Goal: Task Accomplishment & Management: Manage account settings

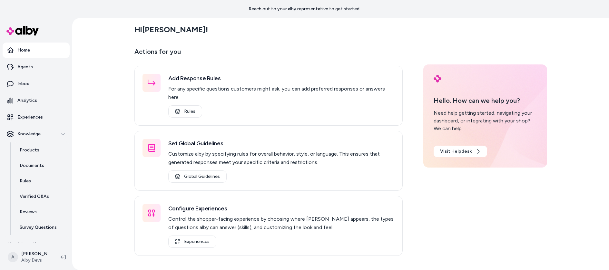
click at [269, 119] on div "Add Response Rules For any specific questions customers might ask, you can add …" at bounding box center [268, 161] width 268 height 190
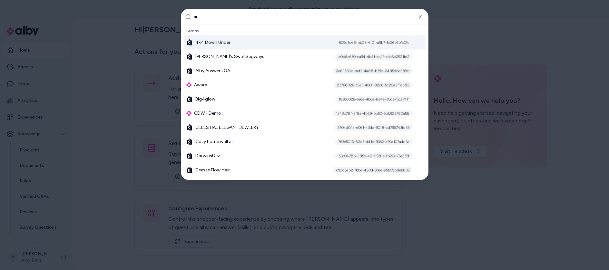
type input "***"
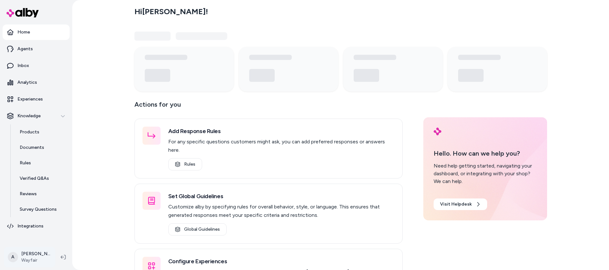
click at [38, 253] on html "Home Agents Inbox Analytics Experiences Knowledge Products Documents Rules Veri…" at bounding box center [304, 135] width 609 height 270
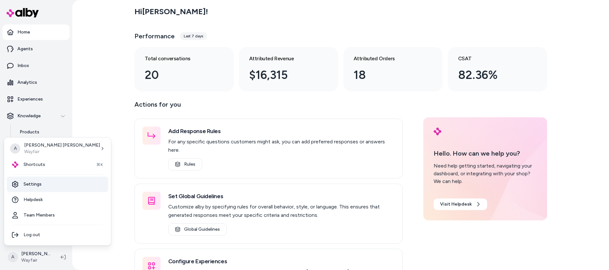
click at [35, 189] on link "Settings" at bounding box center [58, 184] width 102 height 15
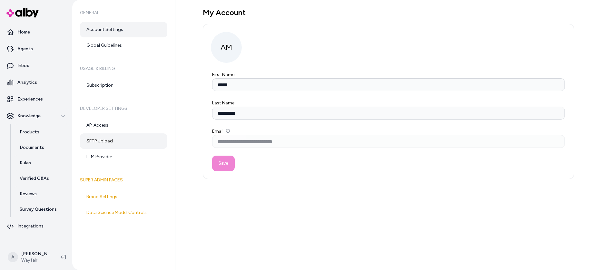
click at [116, 140] on link "SFTP Upload" at bounding box center [123, 140] width 87 height 15
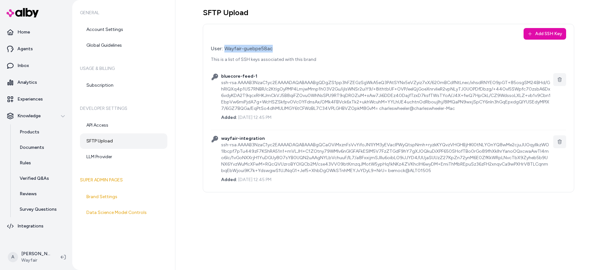
drag, startPoint x: 224, startPoint y: 49, endPoint x: 276, endPoint y: 47, distance: 51.6
click at [276, 47] on div "User: Wayfair-guebpe58ac" at bounding box center [388, 49] width 355 height 8
copy div "Wayfair-guebpe58ac"
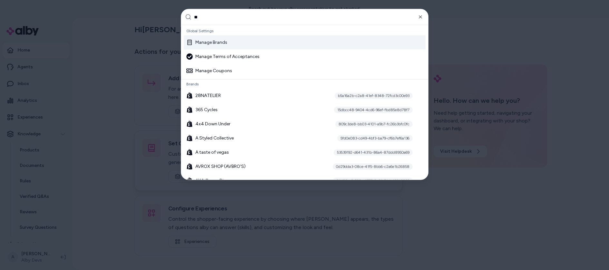
type input "***"
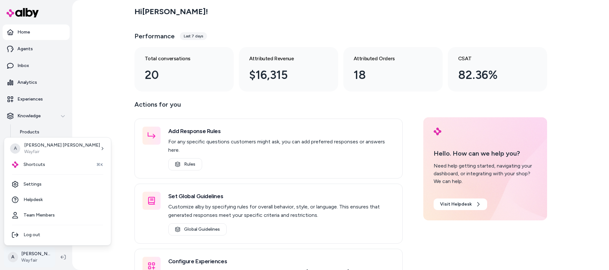
click at [40, 255] on html "Home Agents Inbox Analytics Experiences Knowledge Products Documents Rules Veri…" at bounding box center [304, 135] width 609 height 270
click at [39, 180] on link "Settings" at bounding box center [58, 184] width 102 height 15
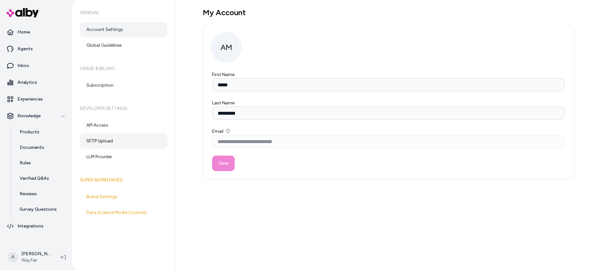
click at [104, 140] on link "SFTP Upload" at bounding box center [123, 140] width 87 height 15
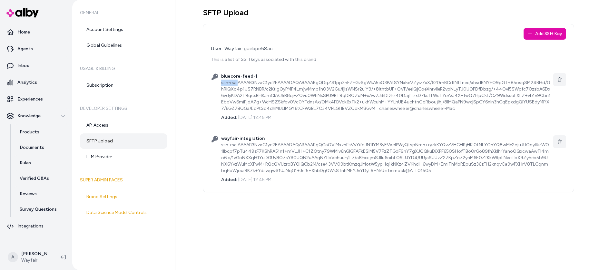
drag, startPoint x: 221, startPoint y: 83, endPoint x: 237, endPoint y: 82, distance: 15.5
click at [237, 82] on div "ssh-rsa AAAAB3NzaC1yc2EAAAADAQABAAABgQDgZS1pp3hFZEGzSgWkA5eQ3PAtSYNx5eVZyiz7xX/…" at bounding box center [385, 96] width 329 height 32
copy div "ssh-rsa"
click at [335, 166] on div "ssh-rsa AAAAB3NzaC1yc2EAAAADAQABAAABgQCaOViMxznFsVvYifoJN1IYM3yEVaclPWyQtspNmh+…" at bounding box center [385, 158] width 329 height 32
drag, startPoint x: 221, startPoint y: 83, endPoint x: 237, endPoint y: 84, distance: 15.9
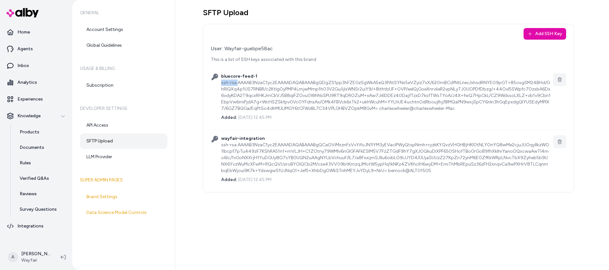
click at [237, 84] on div "ssh-rsa AAAAB3NzaC1yc2EAAAADAQABAAABgQDgZS1pp3hFZEGzSgWkA5eQ3PAtSYNx5eVZyiz7xX/…" at bounding box center [385, 96] width 329 height 32
click at [269, 89] on div "ssh-rsa AAAAB3NzaC1yc2EAAAADAQABAAABgQDgZS1pp3hFZEGzSgWkA5eQ3PAtSYNx5eVZyiz7xX/…" at bounding box center [385, 96] width 329 height 32
click at [384, 203] on div "SFTP Upload Add SSH Key User: Wayfair-guebpe58ac This is a list of SSH keys ass…" at bounding box center [392, 135] width 434 height 270
click at [541, 30] on button "Add SSH Key" at bounding box center [545, 34] width 43 height 12
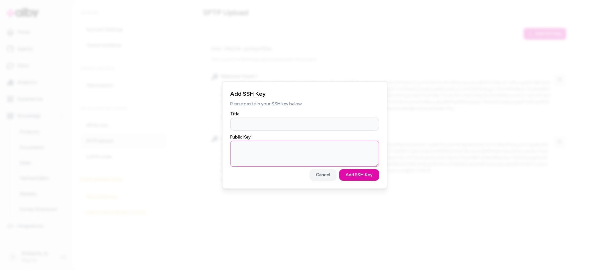
drag, startPoint x: 240, startPoint y: 152, endPoint x: 244, endPoint y: 150, distance: 5.2
click at [240, 152] on textarea "Public Key" at bounding box center [304, 154] width 149 height 26
paste textarea "**********"
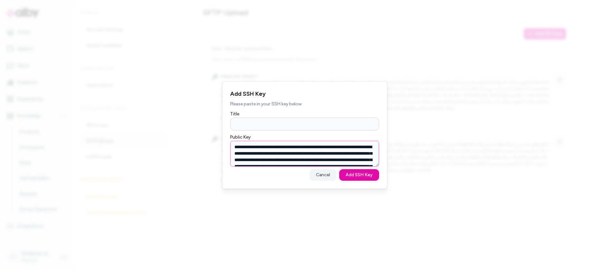
scroll to position [61, 0]
type textarea "**********"
click at [247, 126] on input "Title" at bounding box center [304, 124] width 149 height 13
type input "**********"
click at [339, 169] on button "Add SSH Key" at bounding box center [359, 175] width 40 height 12
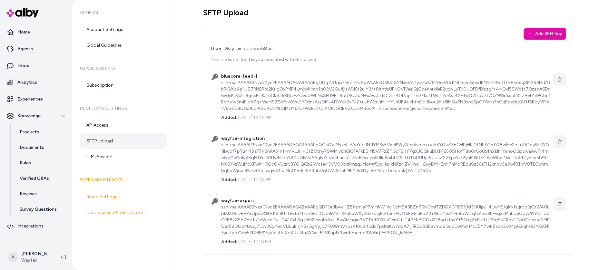
click at [379, 8] on h1 "SFTP Upload" at bounding box center [388, 13] width 371 height 10
click at [301, 207] on div "ssh-rsa AAAAB3NzaC1yc2EAAAADAQABAAABgQDFOrJb4a+ZEXzmiaP7mHKWlNciGcME43EZn7SNCml…" at bounding box center [385, 220] width 329 height 32
click at [209, 202] on div "Add SSH Key User: Wayfair-guebpe58ac This is a list of SSH keys associated with…" at bounding box center [388, 139] width 371 height 231
drag, startPoint x: 216, startPoint y: 202, endPoint x: 223, endPoint y: 202, distance: 7.4
click at [216, 202] on icon at bounding box center [214, 201] width 6 height 6
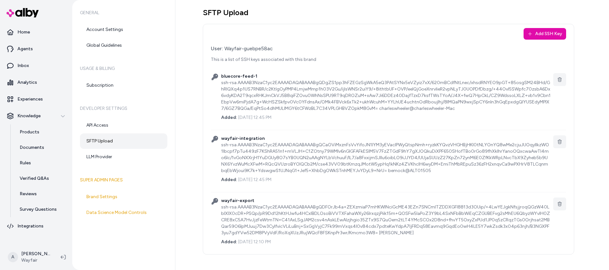
drag, startPoint x: 223, startPoint y: 202, endPoint x: 359, endPoint y: 239, distance: 141.1
click at [359, 239] on div "wayfair-export ssh-rsa AAAAB3NzaC1yc2EAAAADAQABAAABgQDFOrJb4a+ZEXzmiaP7mHKWlNci…" at bounding box center [385, 222] width 329 height 48
drag, startPoint x: 361, startPoint y: 238, endPoint x: 330, endPoint y: 232, distance: 31.6
click at [361, 238] on div "Added: [DATE] 12:10 PM" at bounding box center [385, 240] width 329 height 9
click at [312, 226] on div "ssh-rsa AAAAB3NzaC1yc2EAAAADAQABAAABgQDFOrJb4a+ZEXzmiaP7mHKWlNciGcME43EZn7SNCml…" at bounding box center [385, 220] width 329 height 32
